Goal: Task Accomplishment & Management: Complete application form

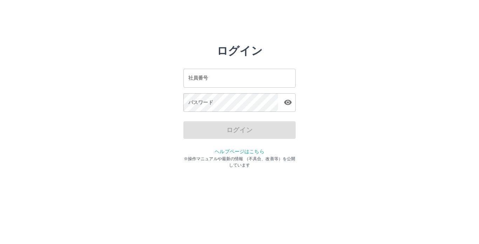
click at [218, 74] on input "社員番号" at bounding box center [239, 78] width 112 height 19
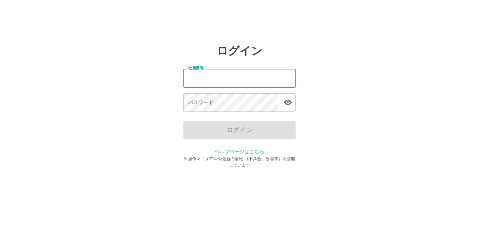
type input "*******"
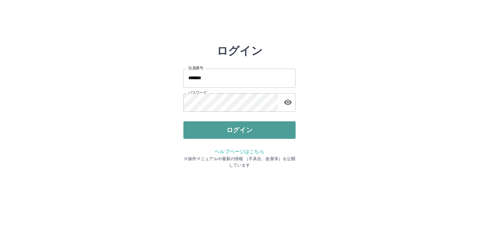
click at [229, 132] on button "ログイン" at bounding box center [239, 130] width 112 height 18
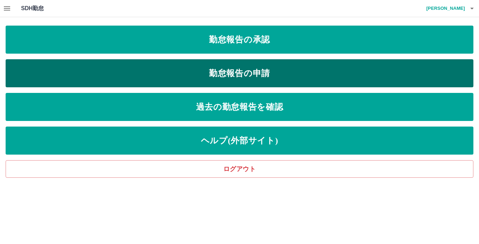
click at [222, 77] on link "勤怠報告の申請" at bounding box center [240, 73] width 468 height 28
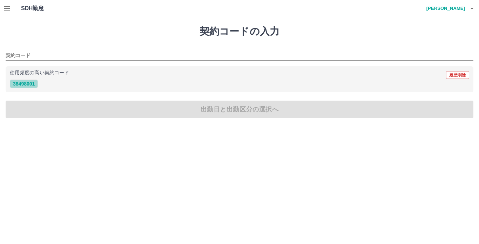
click at [35, 83] on button "38498001" at bounding box center [24, 84] width 28 height 8
type input "********"
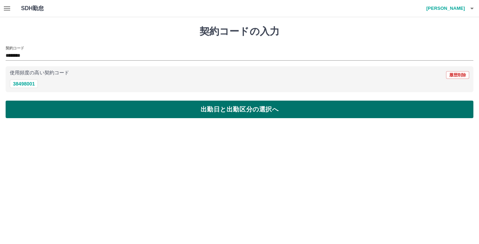
click at [179, 108] on button "出勤日と出勤区分の選択へ" at bounding box center [240, 110] width 468 height 18
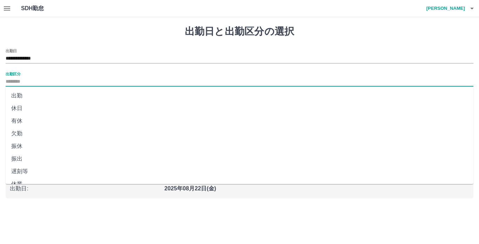
click at [41, 81] on input "出勤区分" at bounding box center [240, 82] width 468 height 9
click at [30, 95] on li "出勤" at bounding box center [240, 95] width 468 height 13
type input "**"
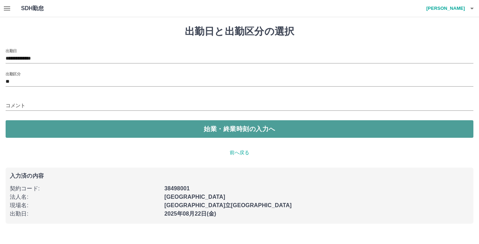
click at [216, 131] on button "始業・終業時刻の入力へ" at bounding box center [240, 129] width 468 height 18
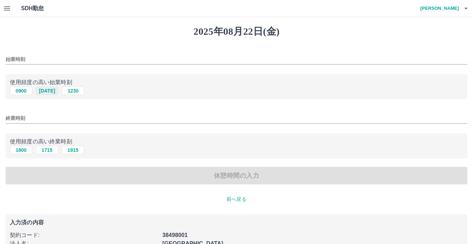
click at [46, 89] on button "1015" at bounding box center [47, 91] width 22 height 8
type input "****"
click at [74, 151] on button "1915" at bounding box center [73, 150] width 22 height 8
type input "****"
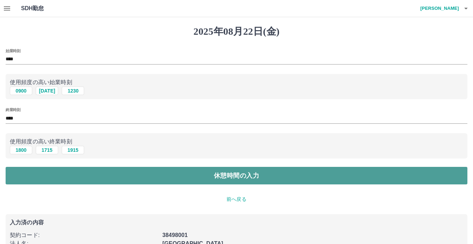
click at [195, 179] on button "休憩時間の入力" at bounding box center [237, 176] width 462 height 18
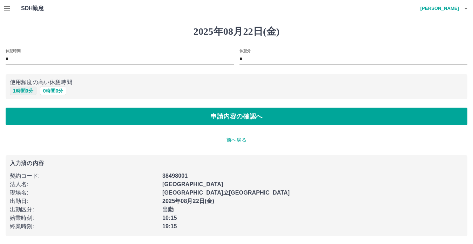
click at [25, 88] on button "1 時間 0 分" at bounding box center [23, 91] width 27 height 8
type input "*"
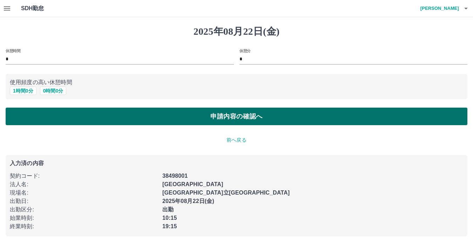
click at [217, 123] on button "申請内容の確認へ" at bounding box center [237, 117] width 462 height 18
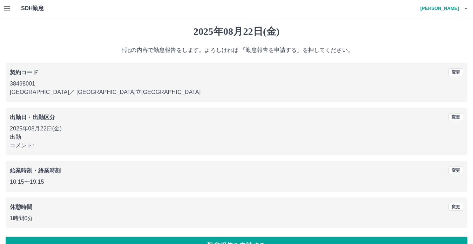
scroll to position [19, 0]
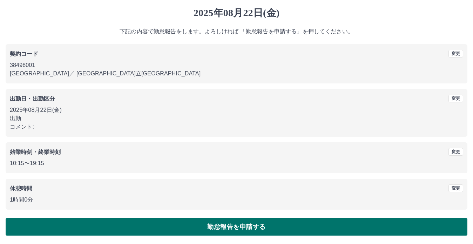
click at [202, 225] on button "勤怠報告を申請する" at bounding box center [237, 227] width 462 height 18
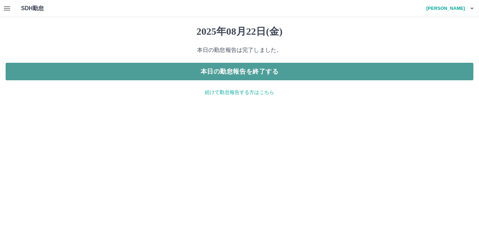
click at [255, 67] on button "本日の勤怠報告を終了する" at bounding box center [240, 72] width 468 height 18
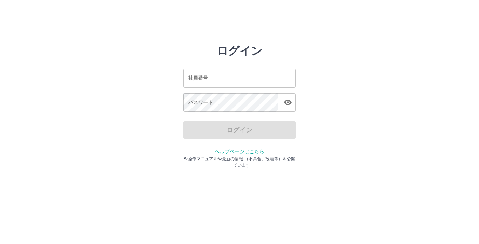
click at [192, 77] on input "社員番号" at bounding box center [239, 78] width 112 height 19
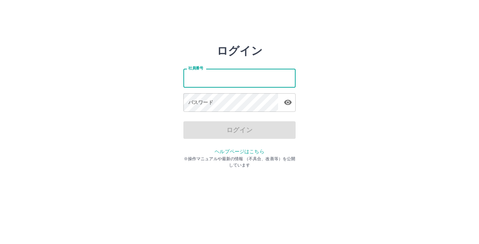
type input "*******"
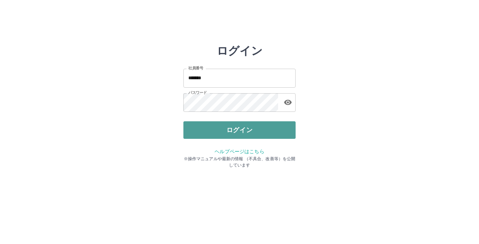
click at [235, 132] on button "ログイン" at bounding box center [239, 130] width 112 height 18
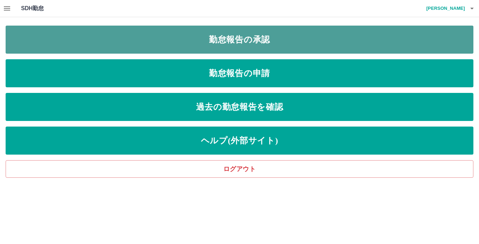
click at [268, 43] on link "勤怠報告の承認" at bounding box center [240, 40] width 468 height 28
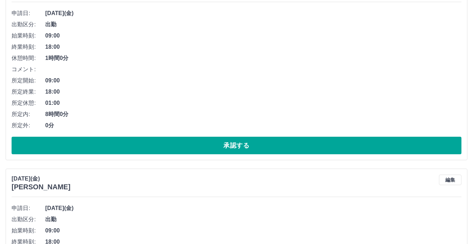
scroll to position [110, 0]
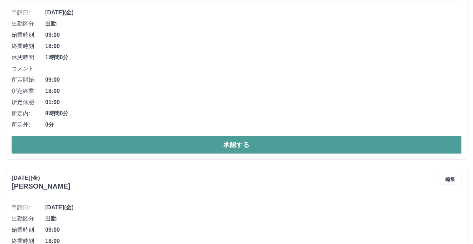
click at [240, 143] on button "承認する" at bounding box center [237, 145] width 450 height 18
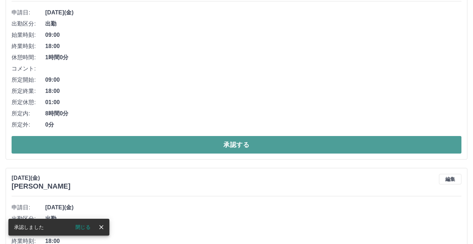
click at [236, 145] on button "承認する" at bounding box center [237, 145] width 450 height 18
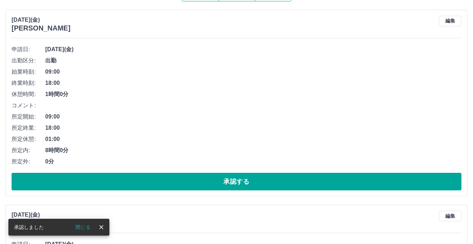
scroll to position [73, 0]
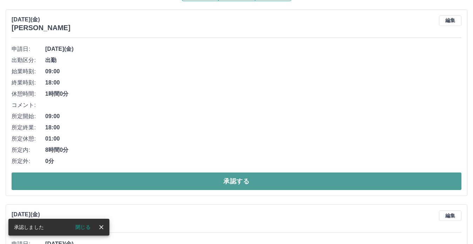
click at [230, 185] on button "承認する" at bounding box center [237, 182] width 450 height 18
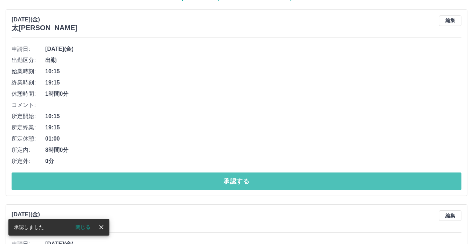
click at [230, 185] on button "承認する" at bounding box center [237, 182] width 450 height 18
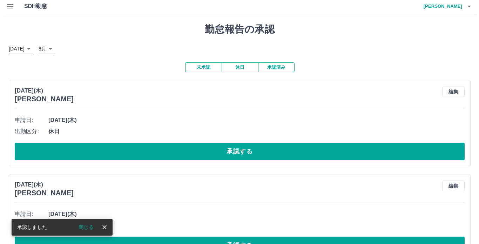
scroll to position [0, 0]
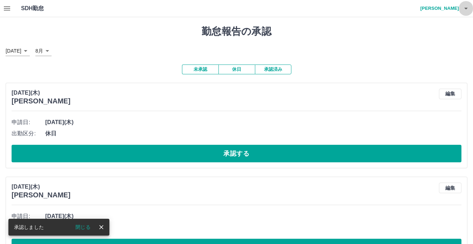
click at [464, 6] on icon "button" at bounding box center [466, 8] width 8 height 8
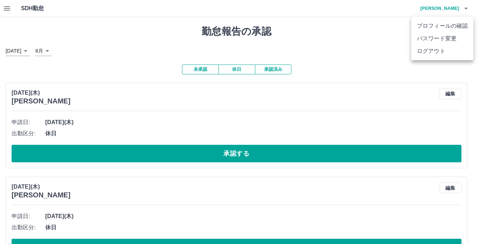
click at [447, 51] on li "ログアウト" at bounding box center [442, 51] width 62 height 13
